Goal: Transaction & Acquisition: Obtain resource

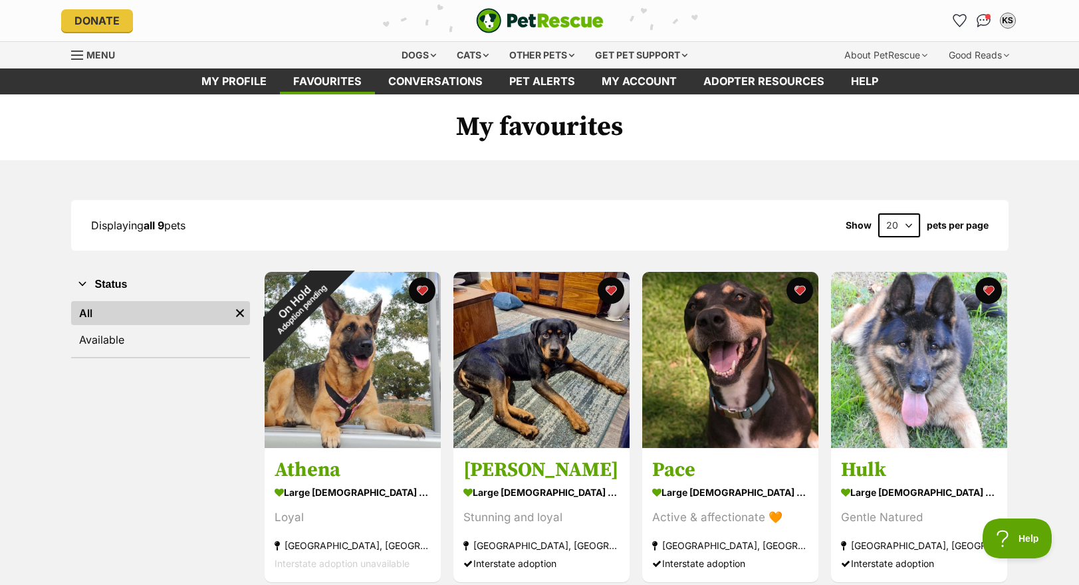
click at [108, 55] on span "Menu" at bounding box center [100, 54] width 29 height 11
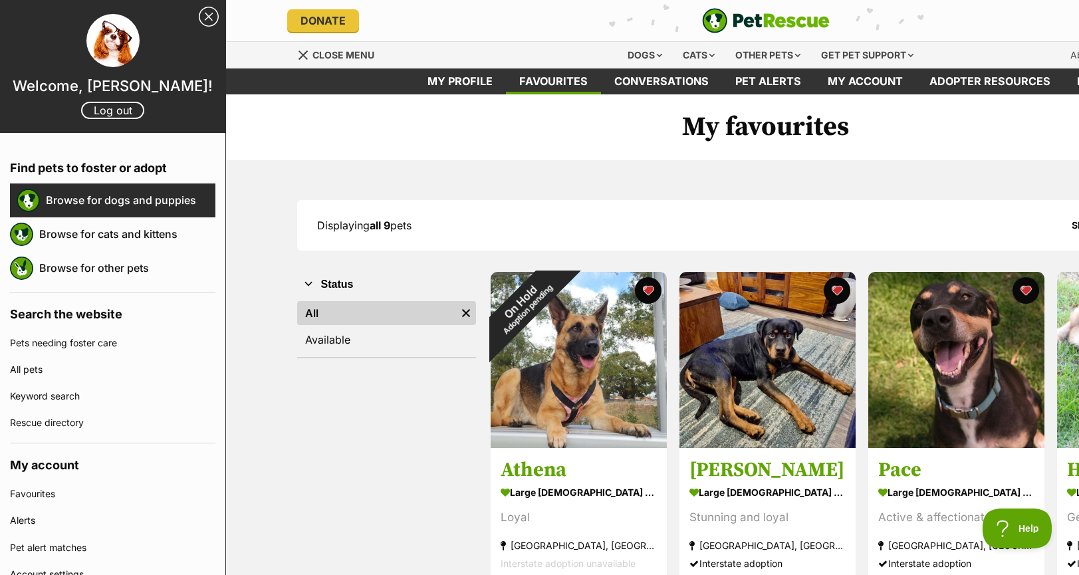
click at [106, 214] on link "Browse for dogs and puppies" at bounding box center [131, 200] width 170 height 28
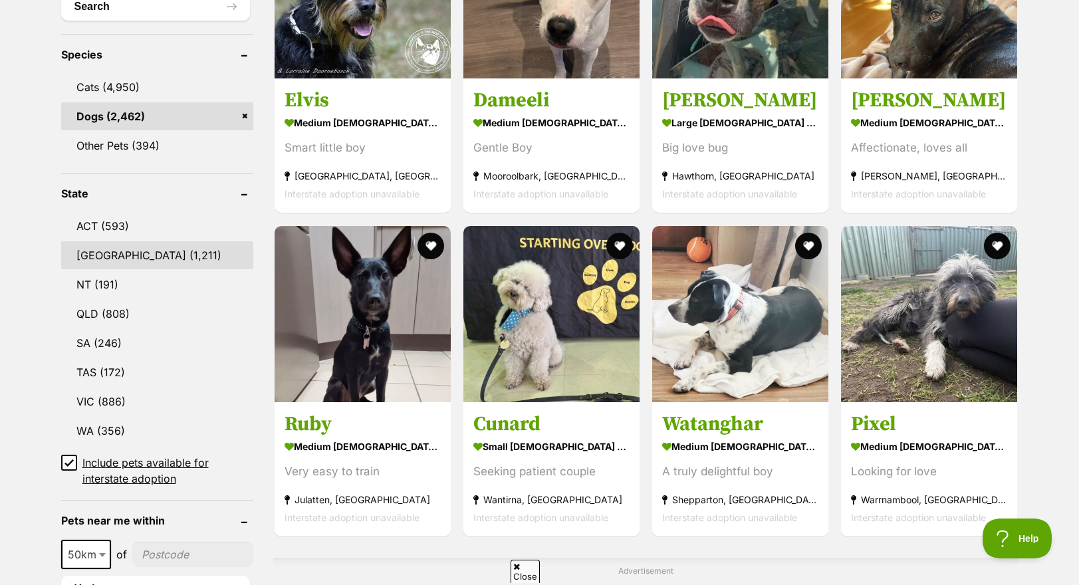
click at [172, 244] on link "[GEOGRAPHIC_DATA] (1,211)" at bounding box center [157, 255] width 192 height 28
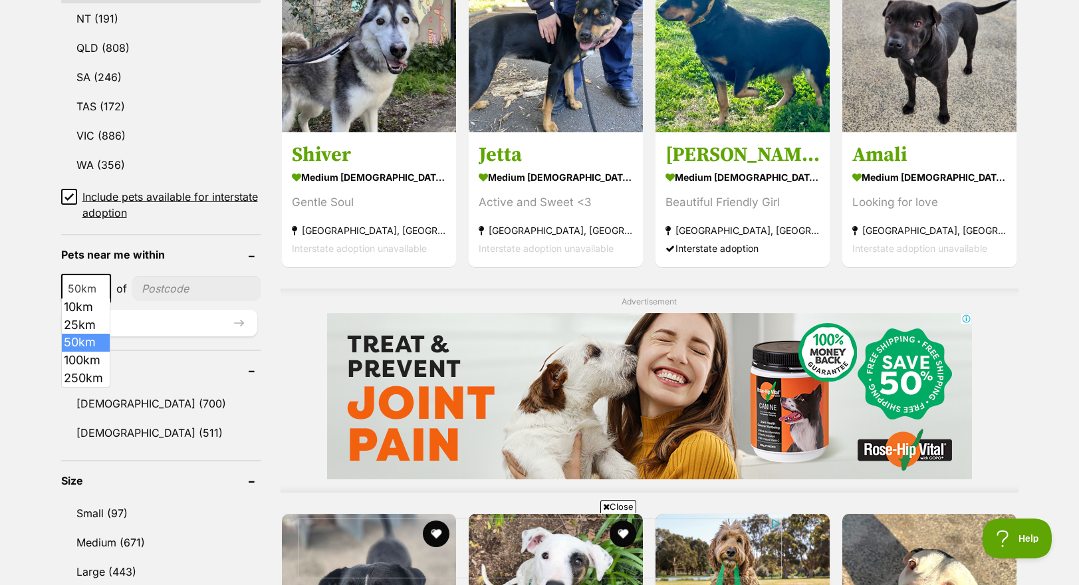
click at [100, 280] on span at bounding box center [103, 288] width 13 height 29
select select "100"
click at [114, 572] on link "Large (443)" at bounding box center [160, 572] width 199 height 28
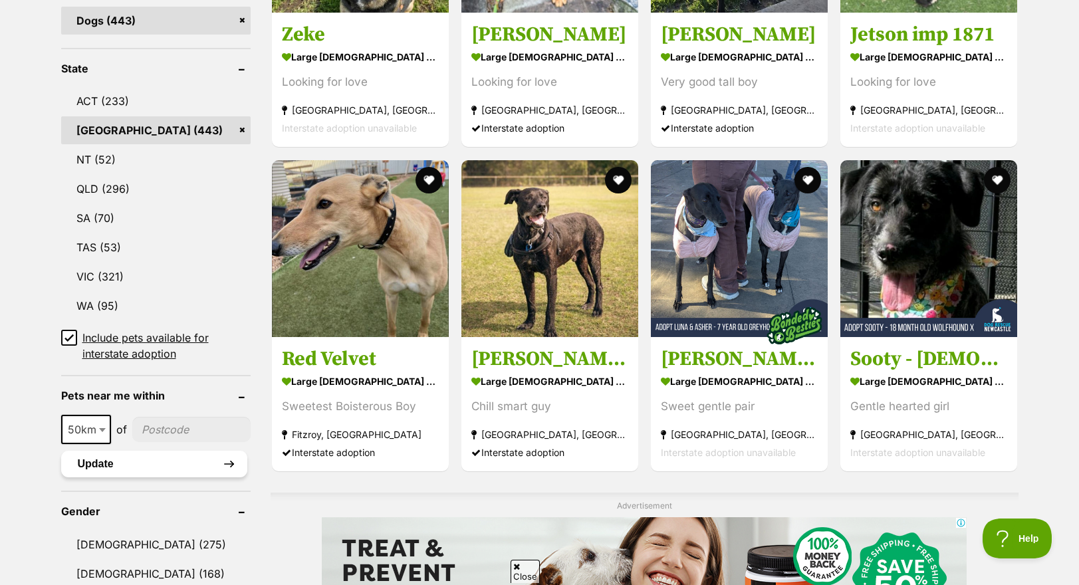
click at [158, 468] on button "Update" at bounding box center [154, 464] width 186 height 27
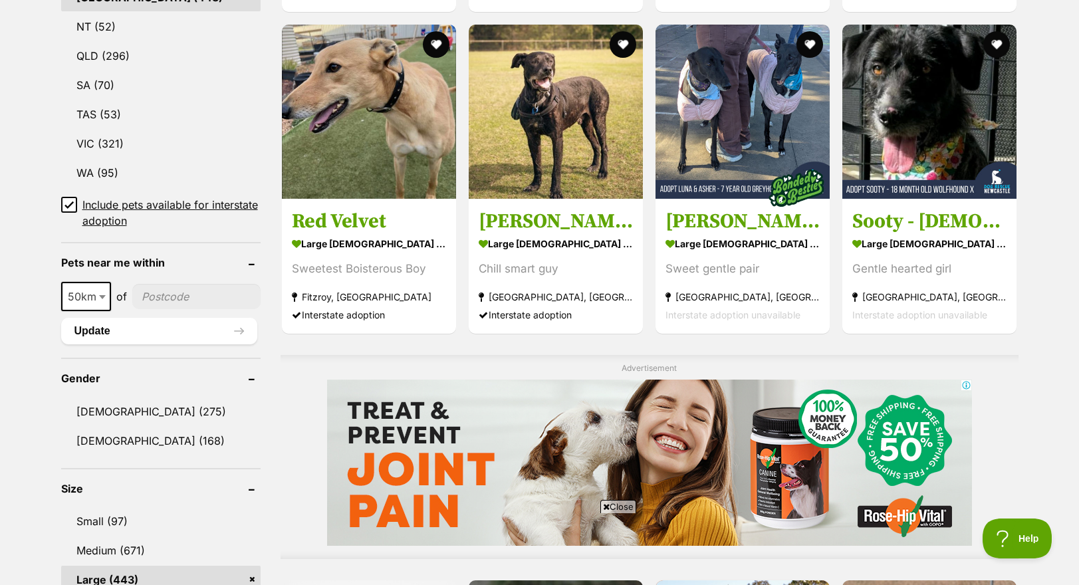
click at [202, 291] on input"] "postcode" at bounding box center [196, 296] width 128 height 25
type input"] "2156"
click at [98, 332] on button "Update" at bounding box center [159, 331] width 196 height 27
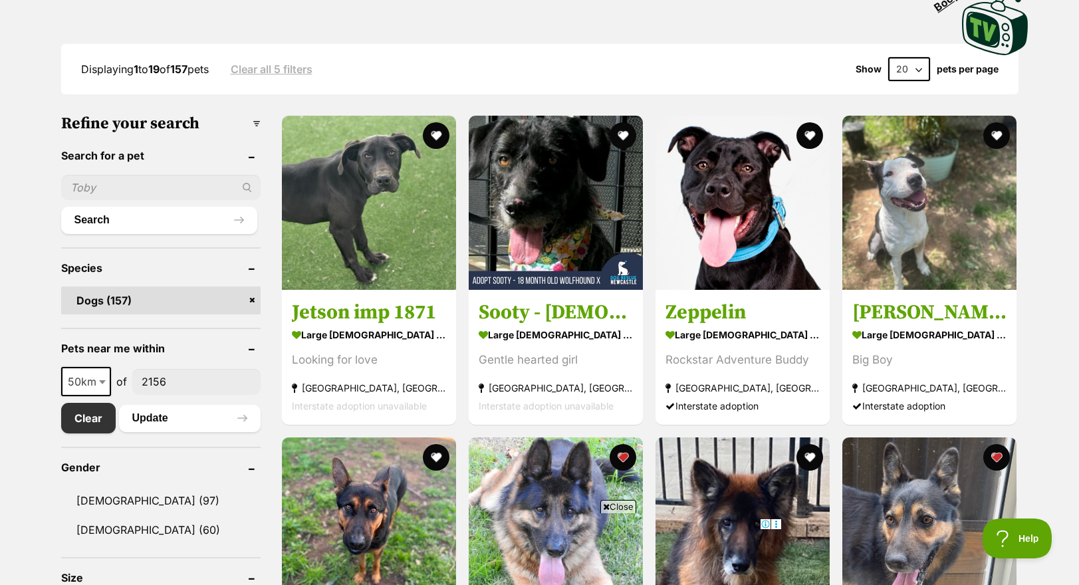
scroll to position [332, 0]
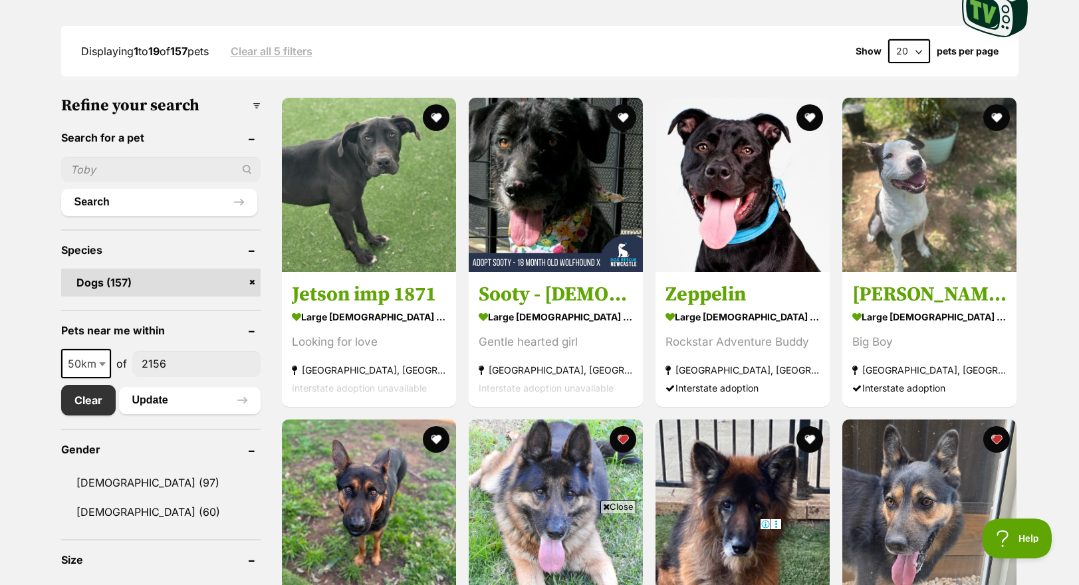
click at [81, 358] on span "50km" at bounding box center [86, 363] width 47 height 19
select select "100"
click at [182, 398] on button "Update" at bounding box center [190, 400] width 142 height 27
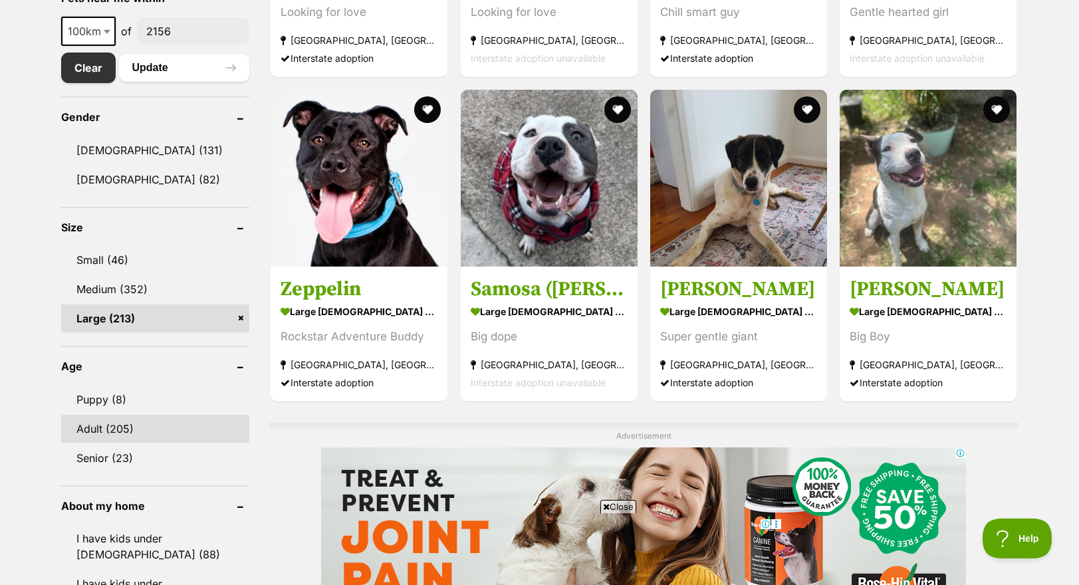
click at [123, 429] on link "Adult (205)" at bounding box center [155, 429] width 189 height 28
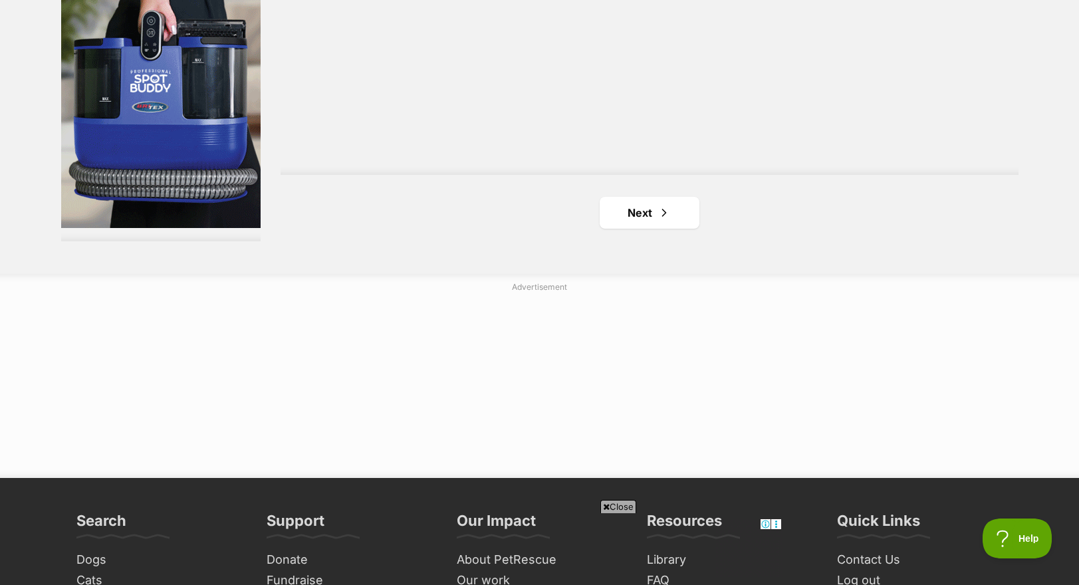
scroll to position [2460, 0]
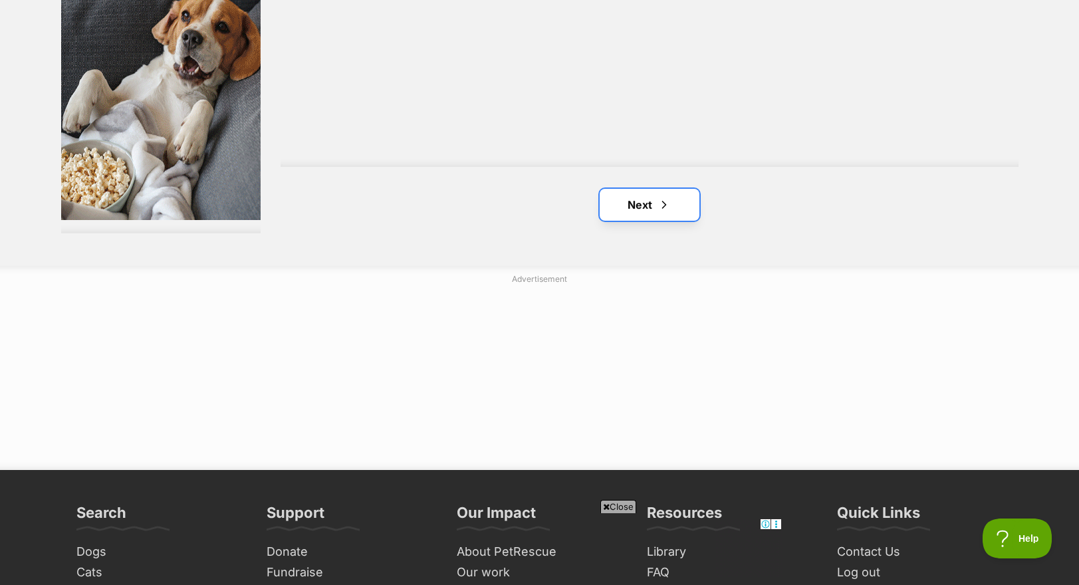
click at [646, 218] on link "Next" at bounding box center [650, 205] width 100 height 32
